Goal: Information Seeking & Learning: Find specific fact

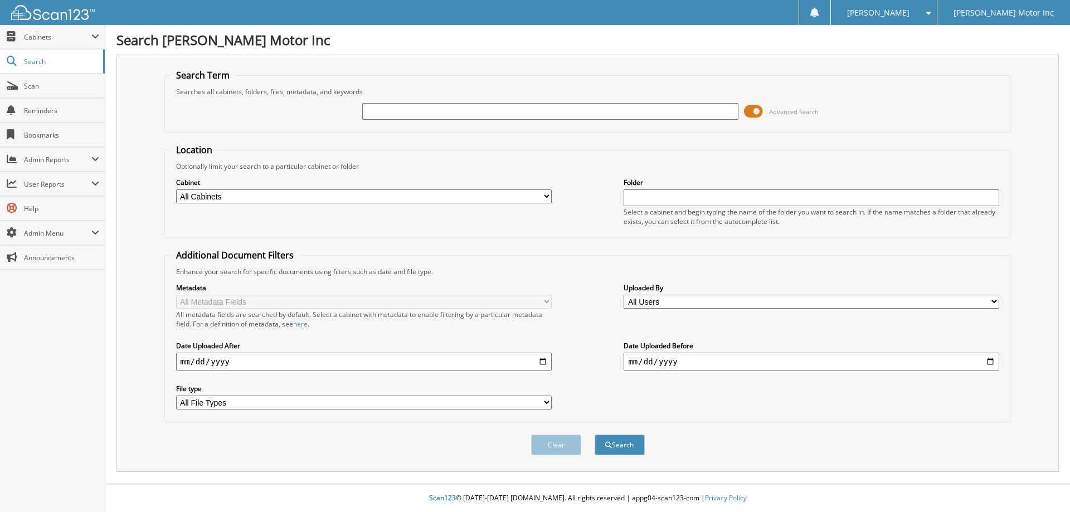
click at [786, 111] on span "Advanced Search" at bounding box center [794, 112] width 50 height 8
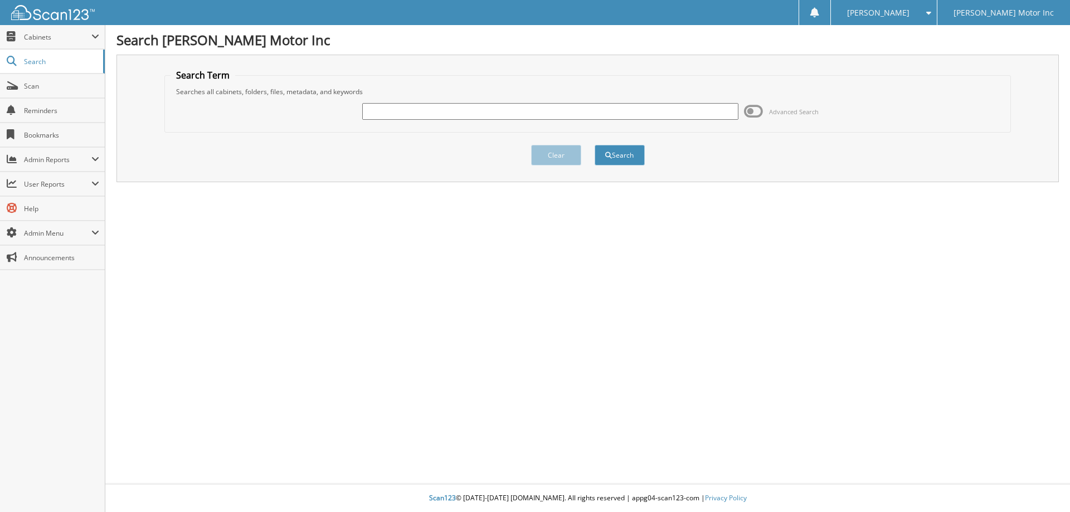
click at [441, 113] on input "text" at bounding box center [550, 111] width 376 height 17
type input "156084"
click at [621, 153] on button "Search" at bounding box center [620, 155] width 50 height 21
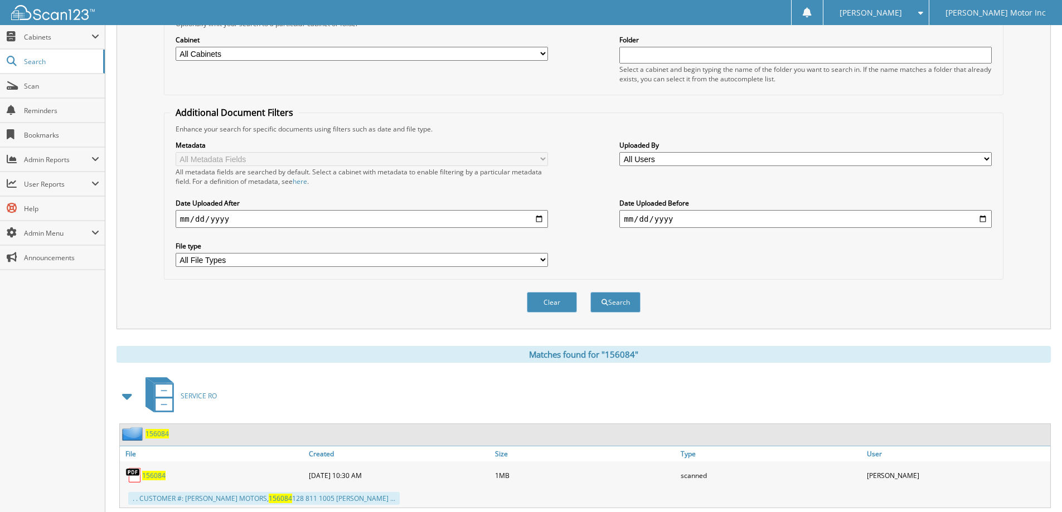
scroll to position [173, 0]
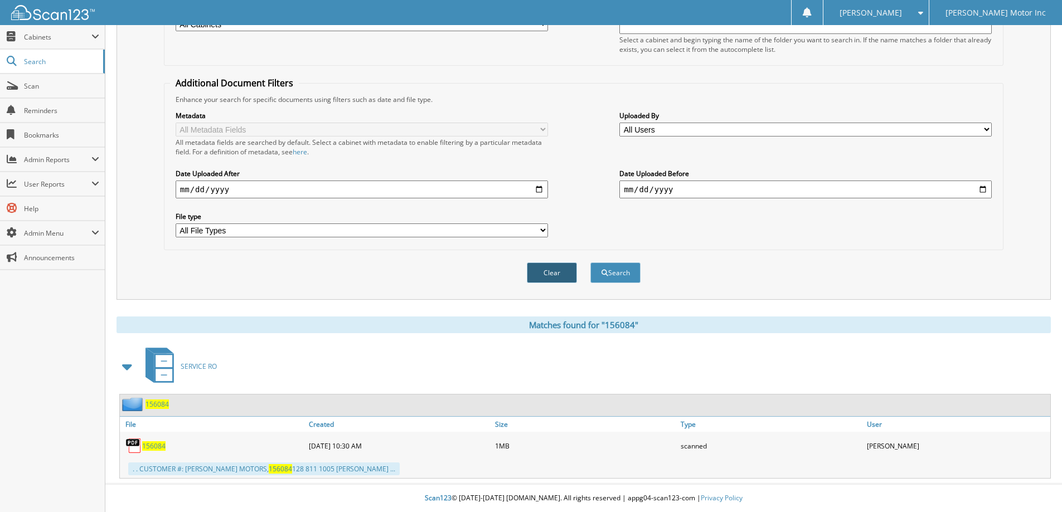
click at [560, 271] on button "Clear" at bounding box center [552, 273] width 50 height 21
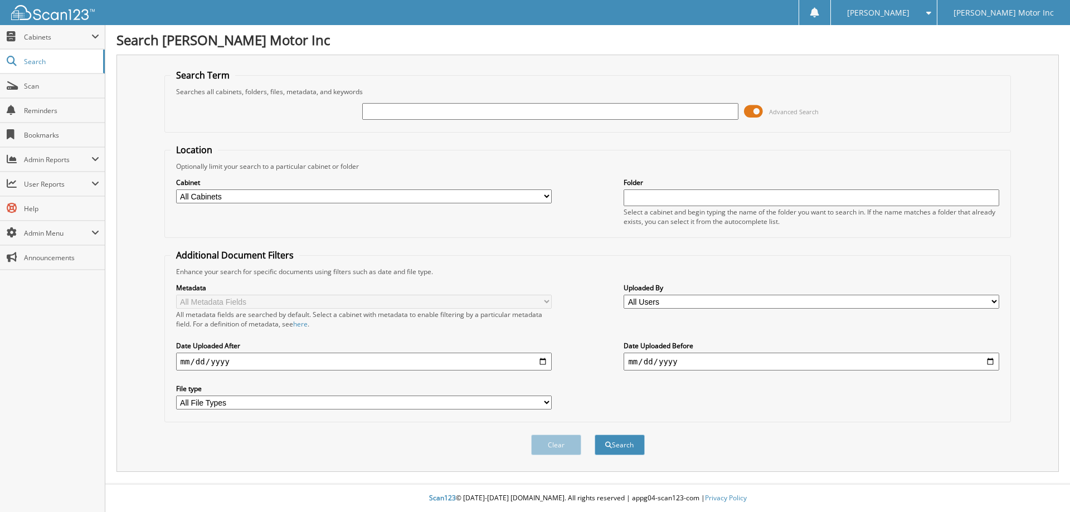
click at [784, 111] on span "Advanced Search" at bounding box center [794, 112] width 50 height 8
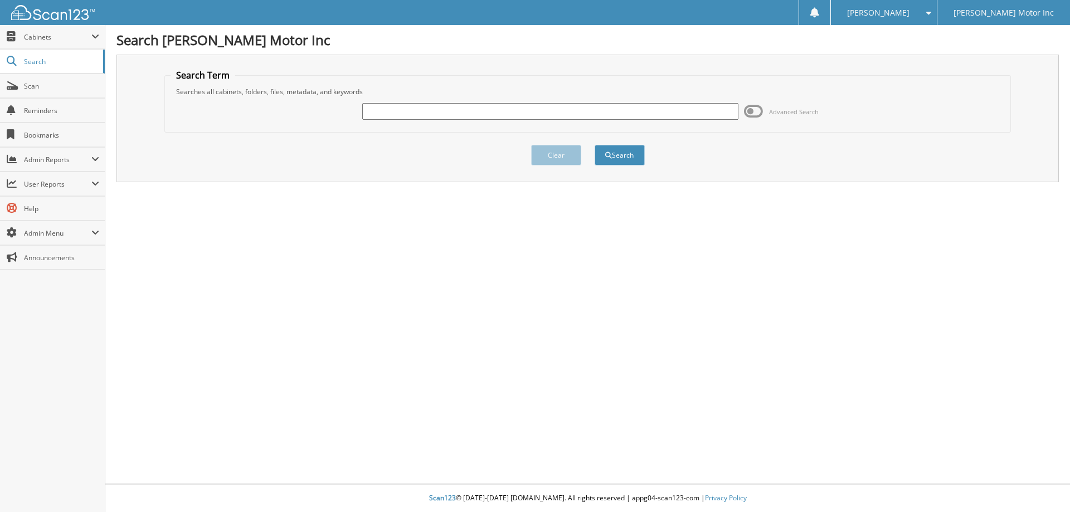
click at [445, 113] on input "text" at bounding box center [550, 111] width 376 height 17
type input "156094"
click at [626, 156] on button "Search" at bounding box center [620, 155] width 50 height 21
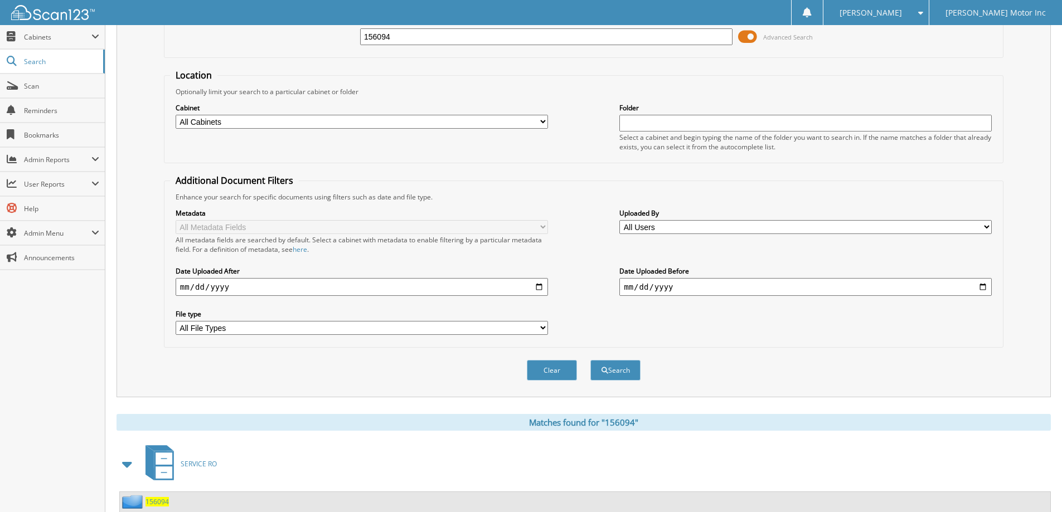
scroll to position [154, 0]
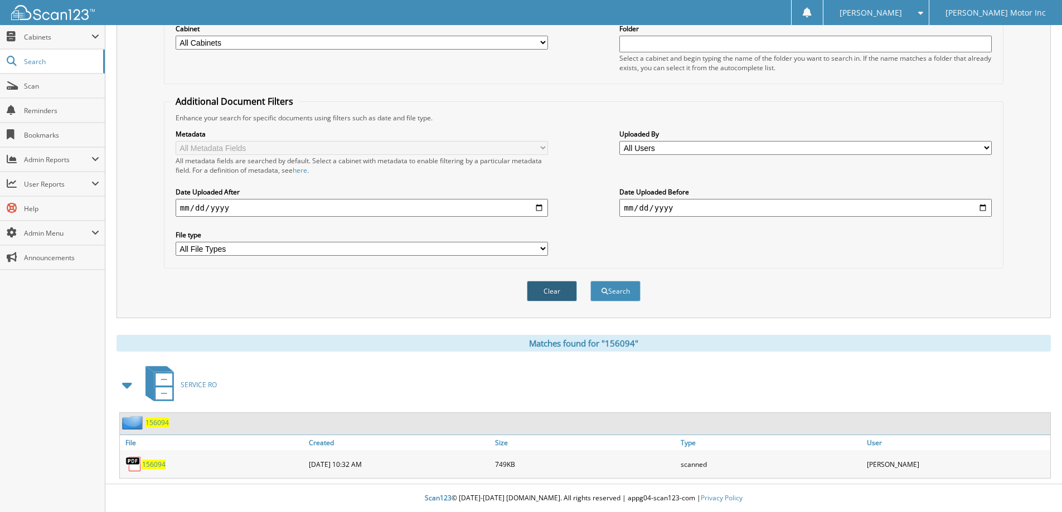
click at [557, 286] on button "Clear" at bounding box center [552, 291] width 50 height 21
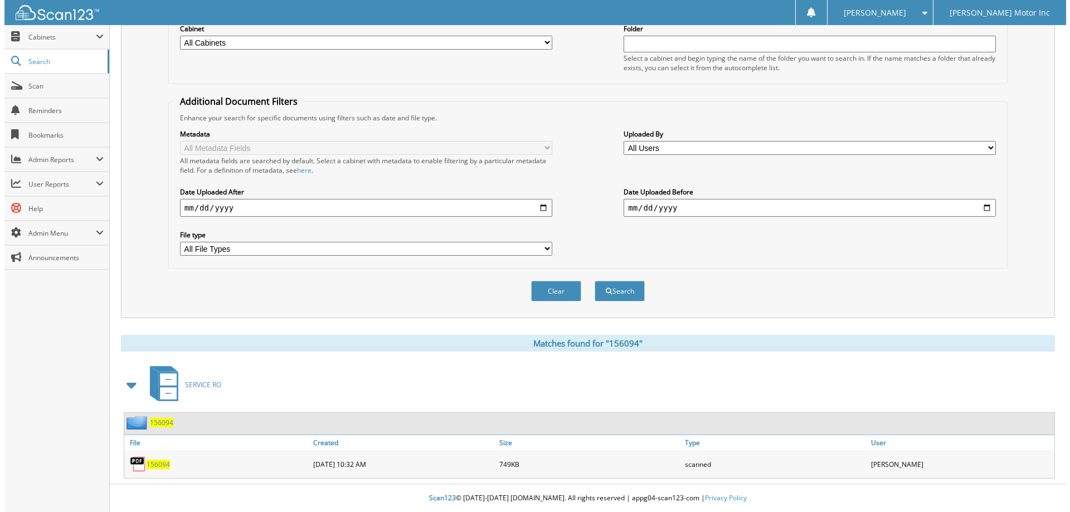
scroll to position [0, 0]
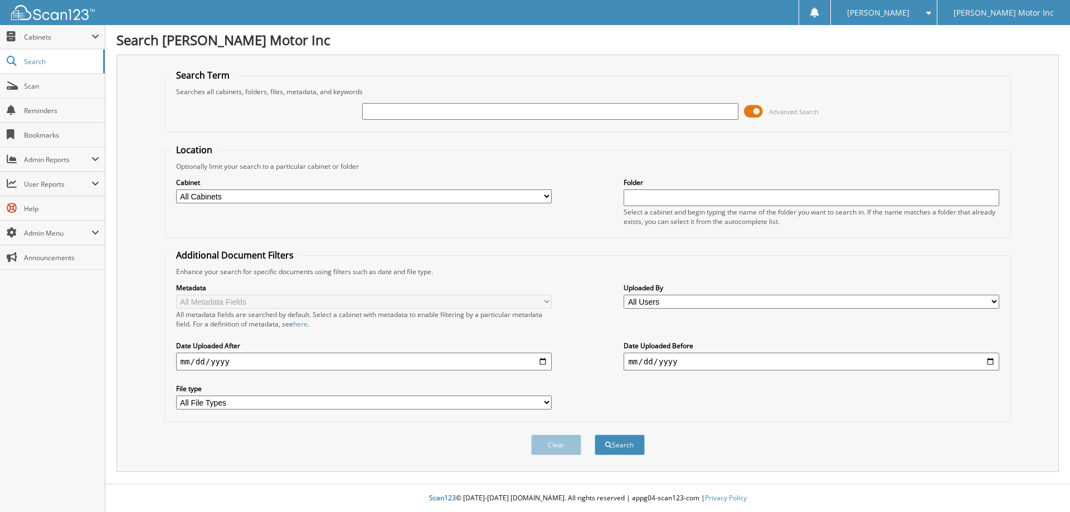
click at [789, 111] on span "Advanced Search" at bounding box center [794, 112] width 50 height 8
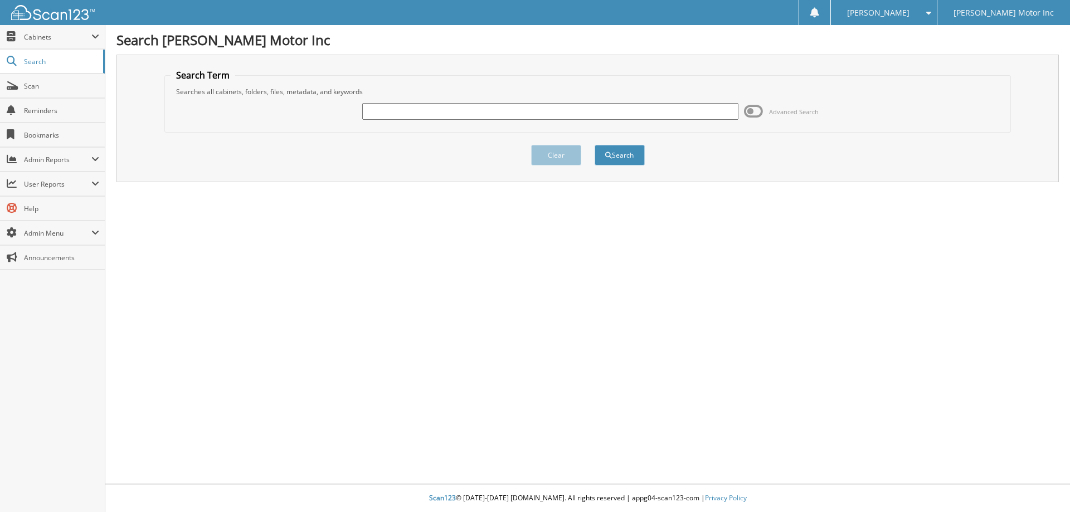
click at [419, 109] on input "text" at bounding box center [550, 111] width 376 height 17
type input "156103"
click at [618, 154] on button "Search" at bounding box center [620, 155] width 50 height 21
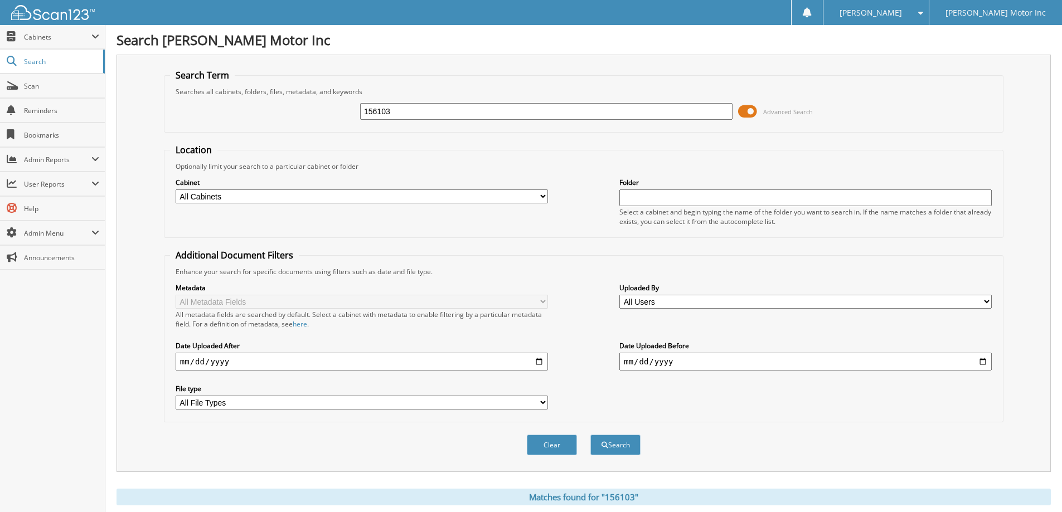
scroll to position [167, 0]
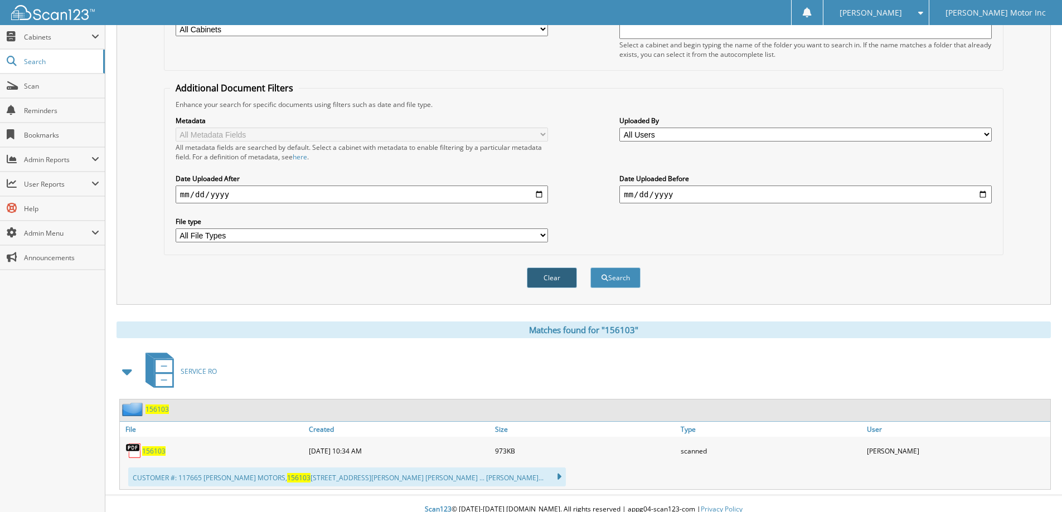
click at [542, 276] on button "Clear" at bounding box center [552, 278] width 50 height 21
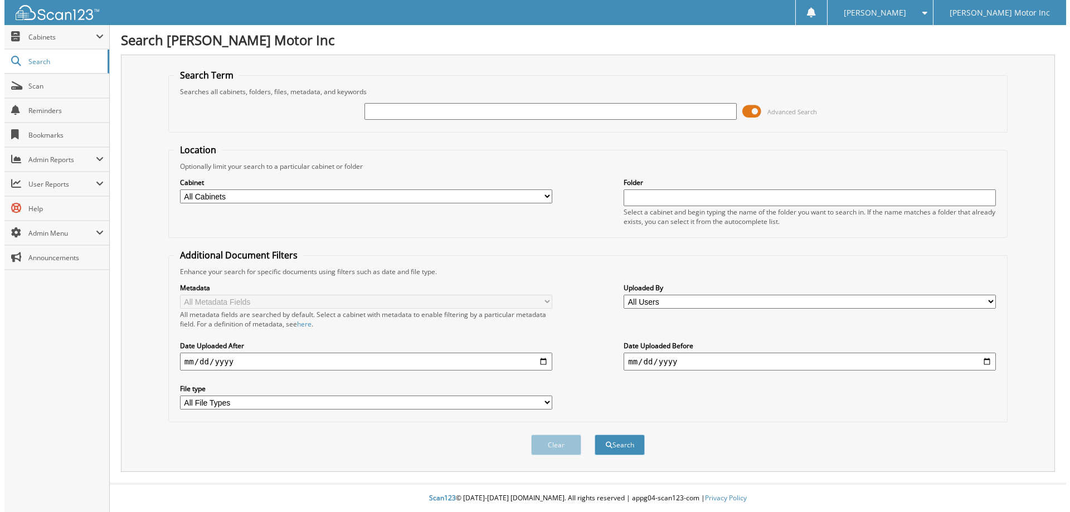
scroll to position [0, 0]
click at [795, 110] on span "Advanced Search" at bounding box center [794, 112] width 50 height 8
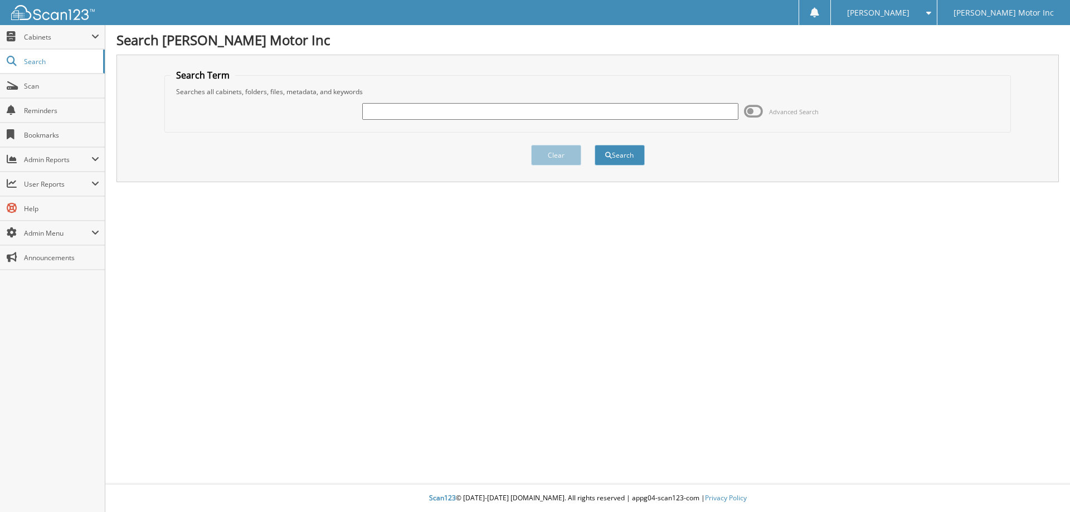
click at [444, 112] on input "text" at bounding box center [550, 111] width 376 height 17
type input "156110"
click at [625, 153] on button "Search" at bounding box center [620, 155] width 50 height 21
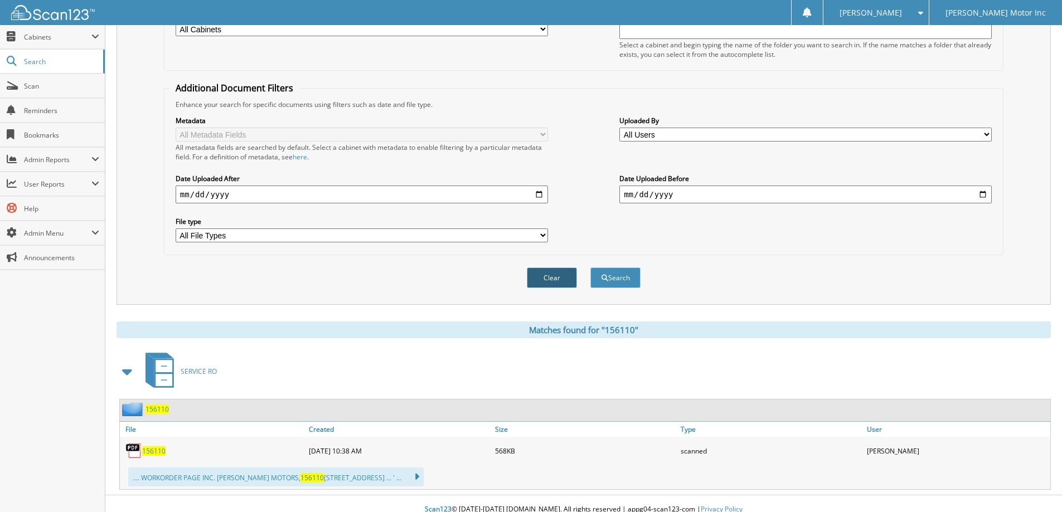
click at [558, 276] on button "Clear" at bounding box center [552, 278] width 50 height 21
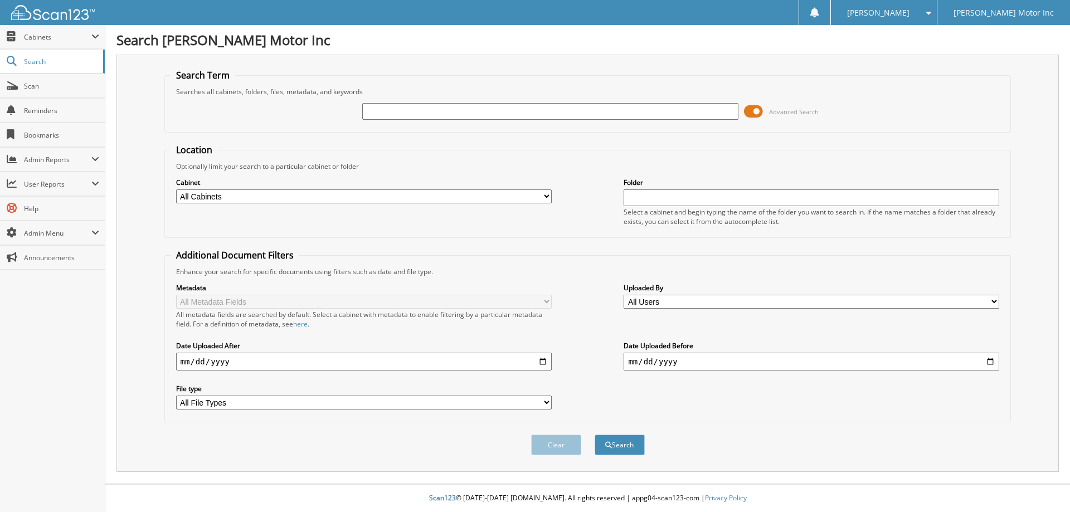
click at [773, 109] on span "Advanced Search" at bounding box center [794, 112] width 50 height 8
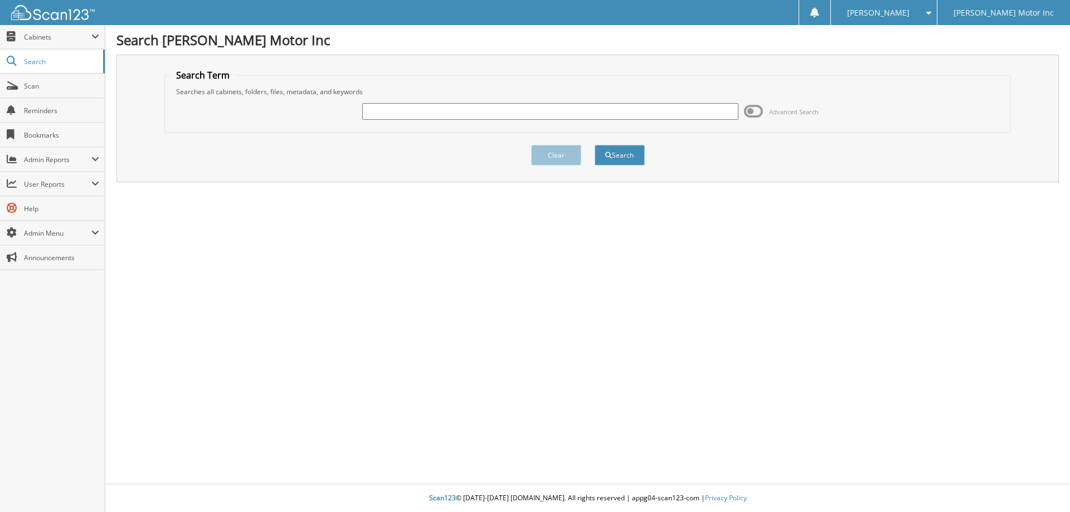
click at [490, 112] on input "text" at bounding box center [550, 111] width 376 height 17
type input "156132"
click at [630, 153] on button "Search" at bounding box center [620, 155] width 50 height 21
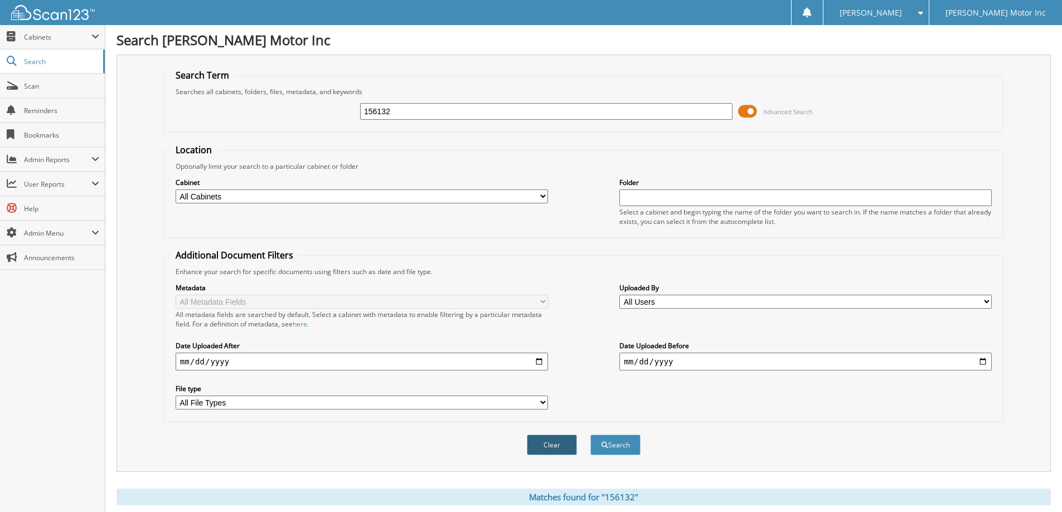
drag, startPoint x: 550, startPoint y: 443, endPoint x: 556, endPoint y: 412, distance: 31.4
click at [550, 443] on button "Clear" at bounding box center [552, 445] width 50 height 21
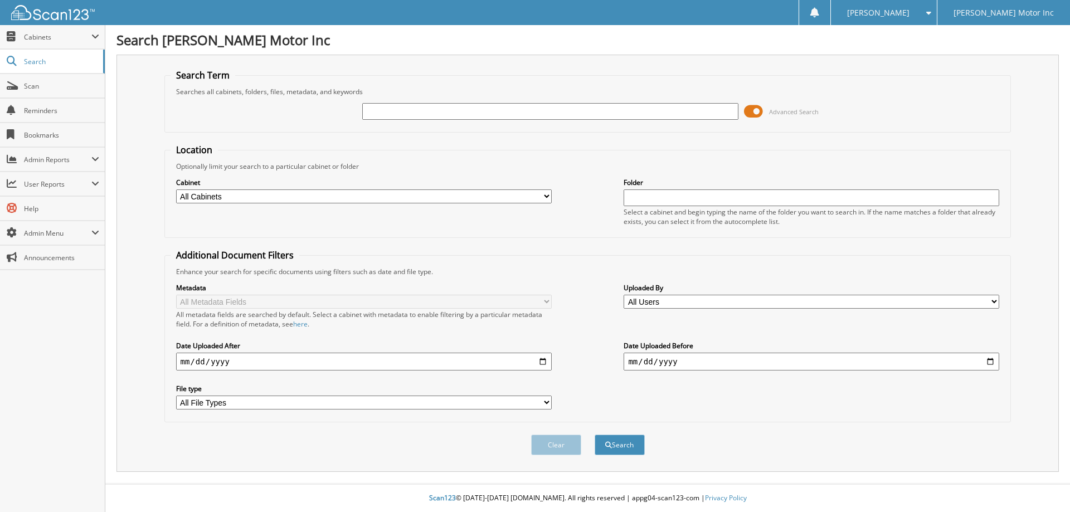
click at [931, 13] on span at bounding box center [926, 13] width 11 height 8
click at [936, 52] on link "Logout" at bounding box center [883, 55] width 105 height 20
